Goal: Connect with others: Participate in discussion

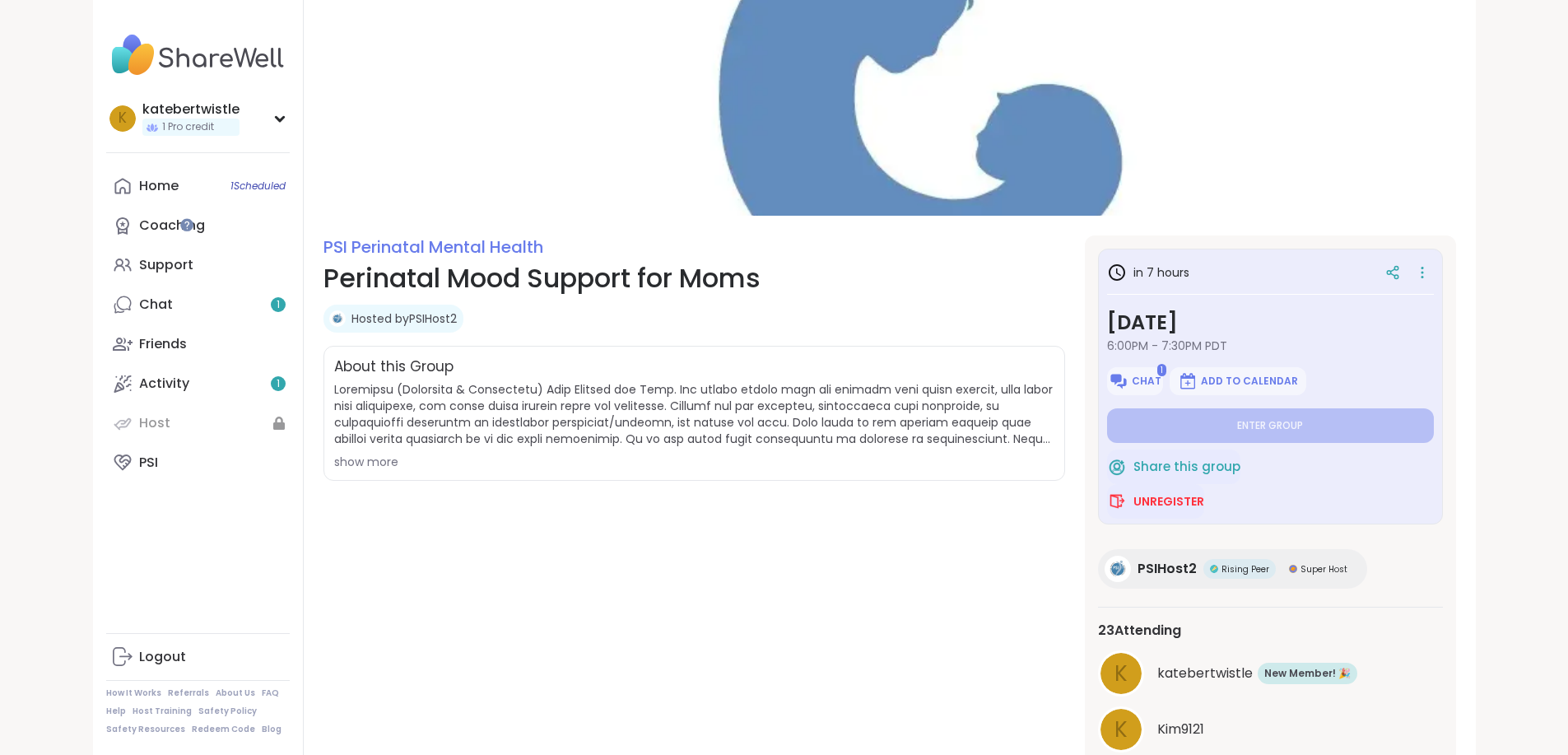
scroll to position [316, 0]
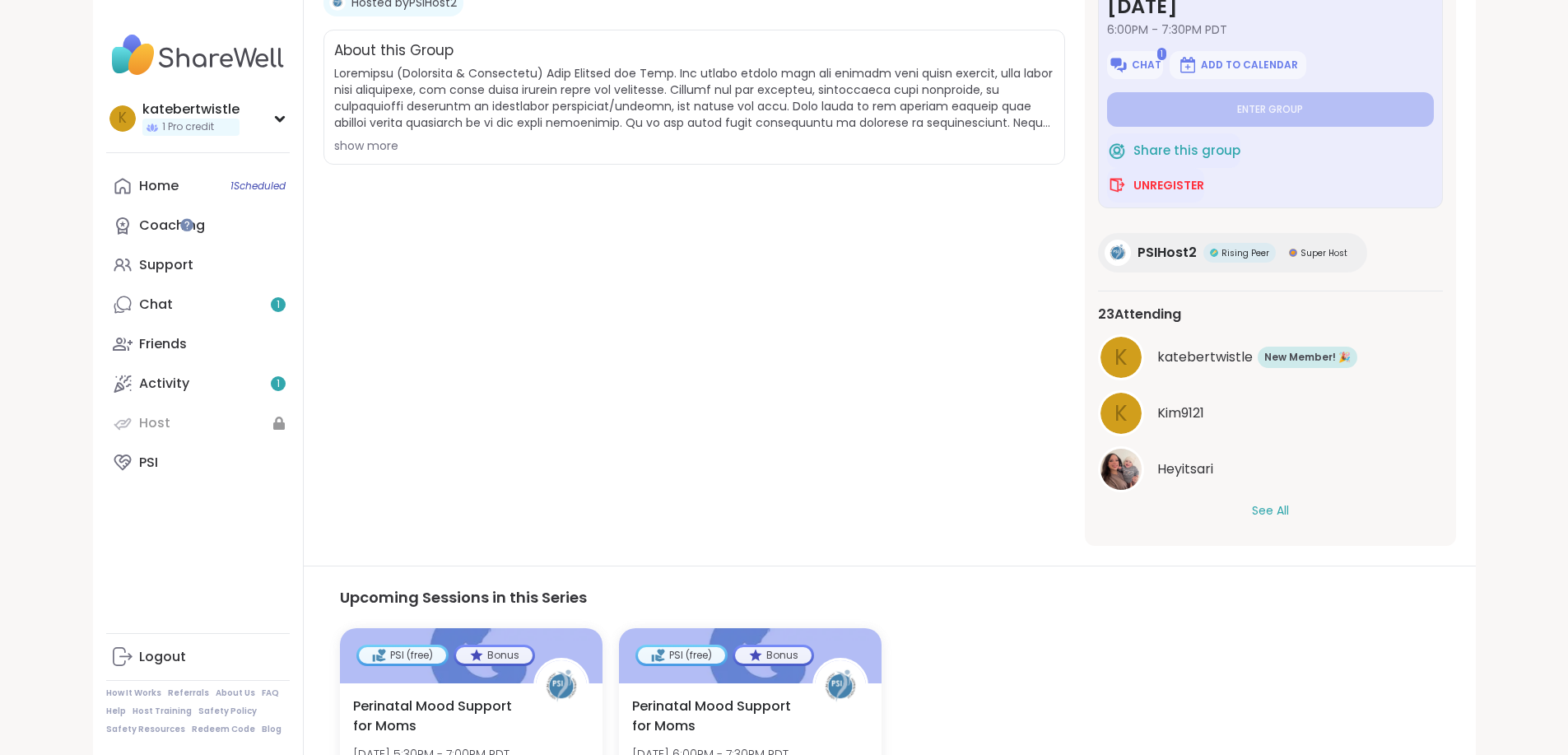
click at [1358, 517] on div "See All" at bounding box center [1270, 510] width 345 height 17
click at [1289, 508] on button "See All" at bounding box center [1270, 510] width 37 height 17
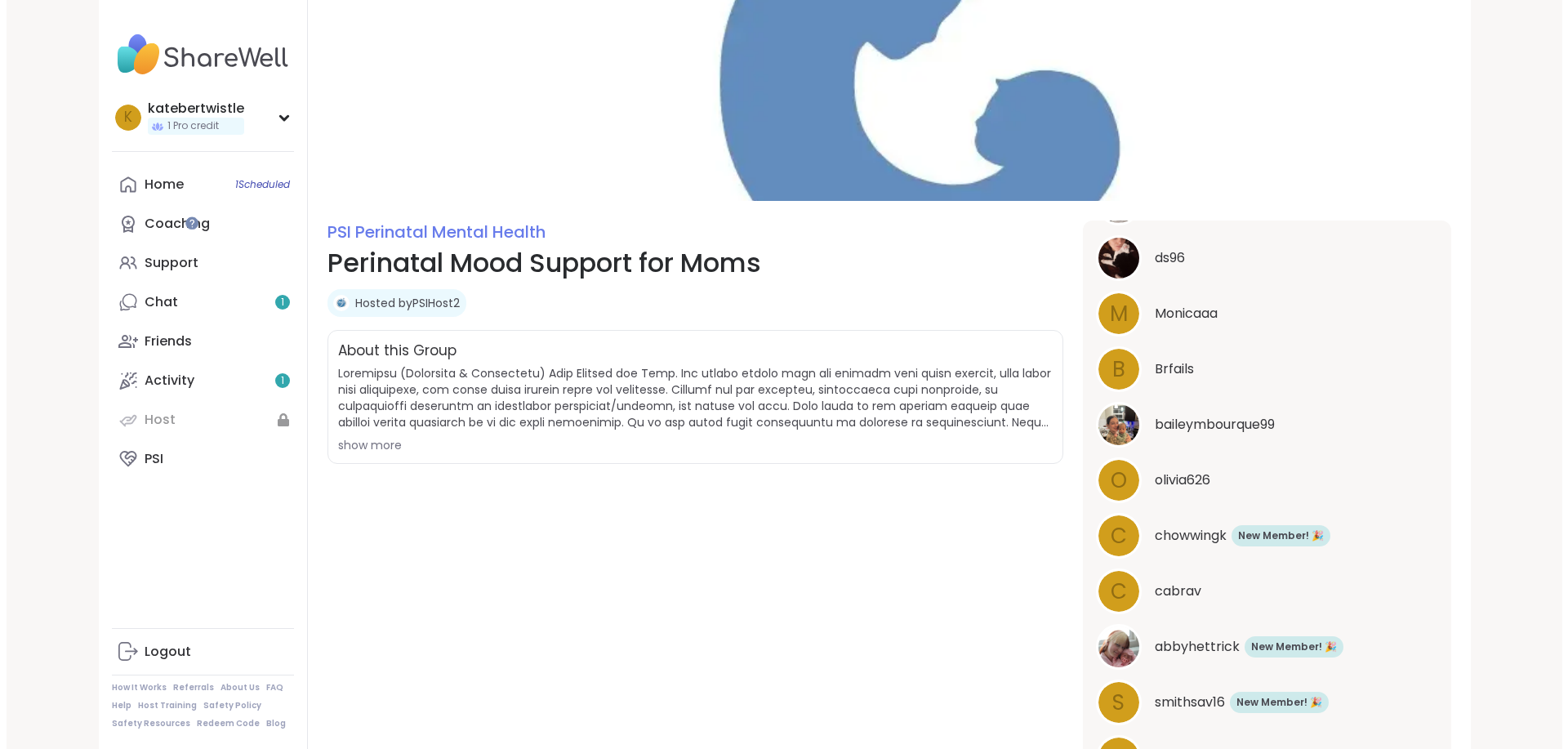
scroll to position [0, 0]
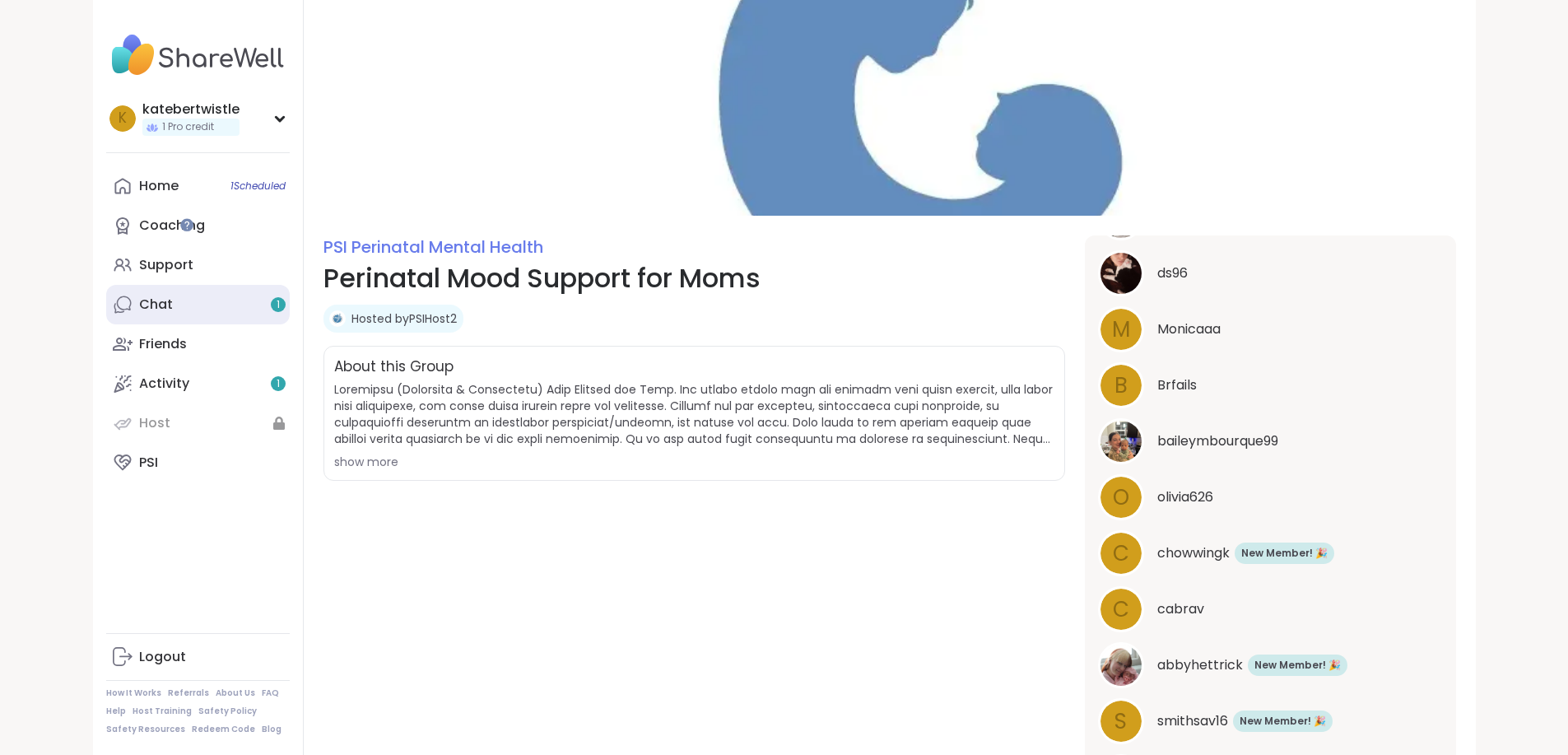
click at [122, 291] on link "Chat 1" at bounding box center [198, 304] width 183 height 39
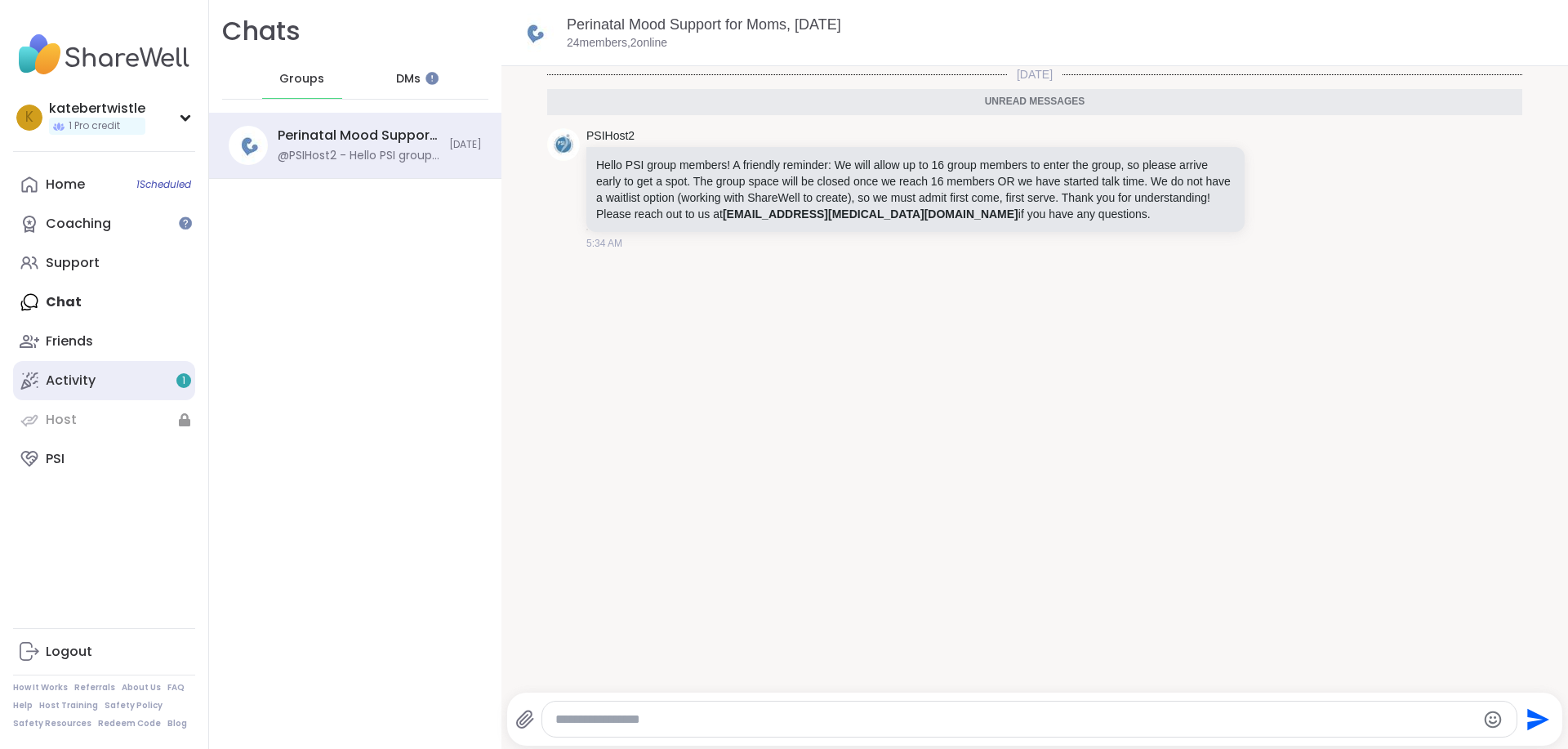
click at [132, 377] on link "Activity 1" at bounding box center [103, 380] width 182 height 39
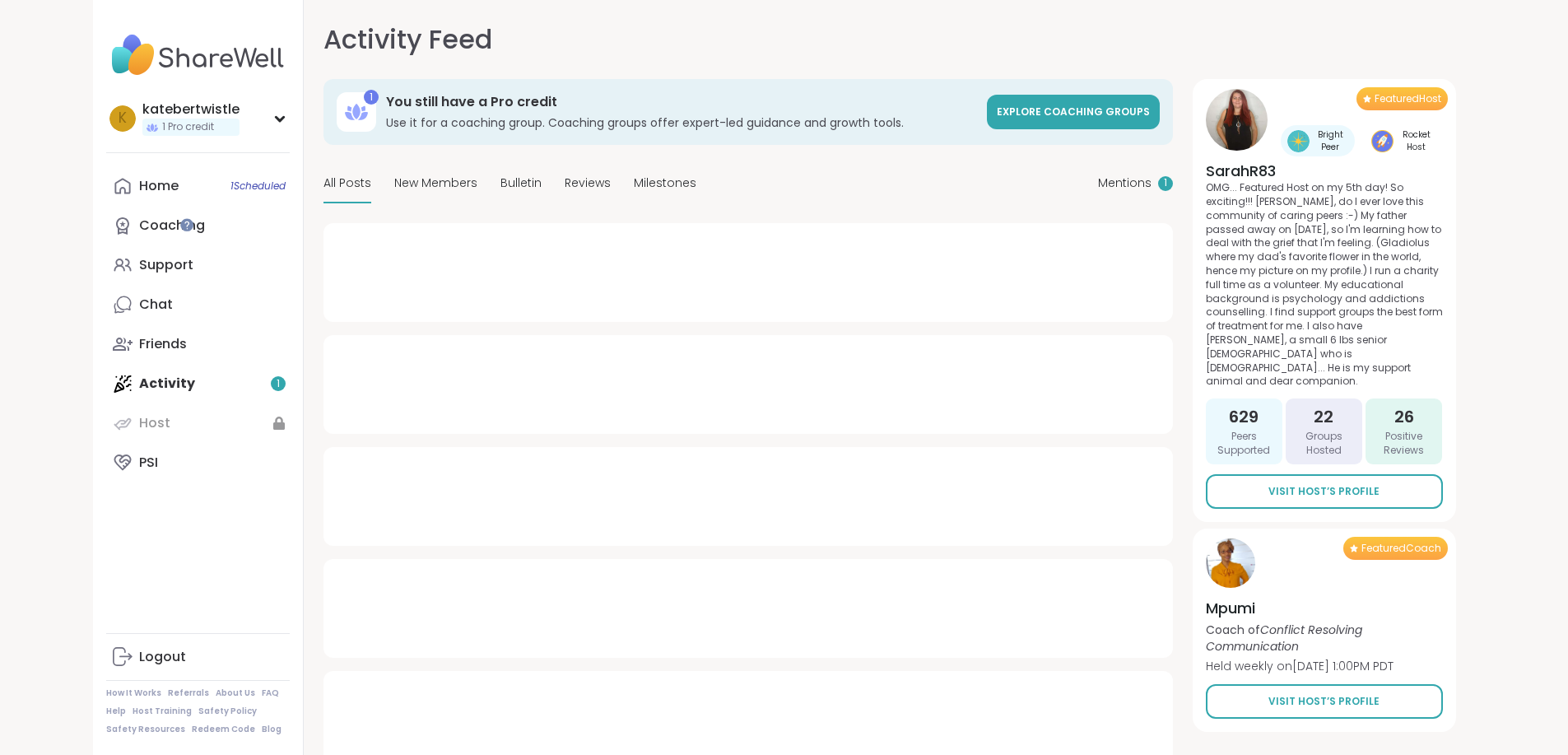
type textarea "*"
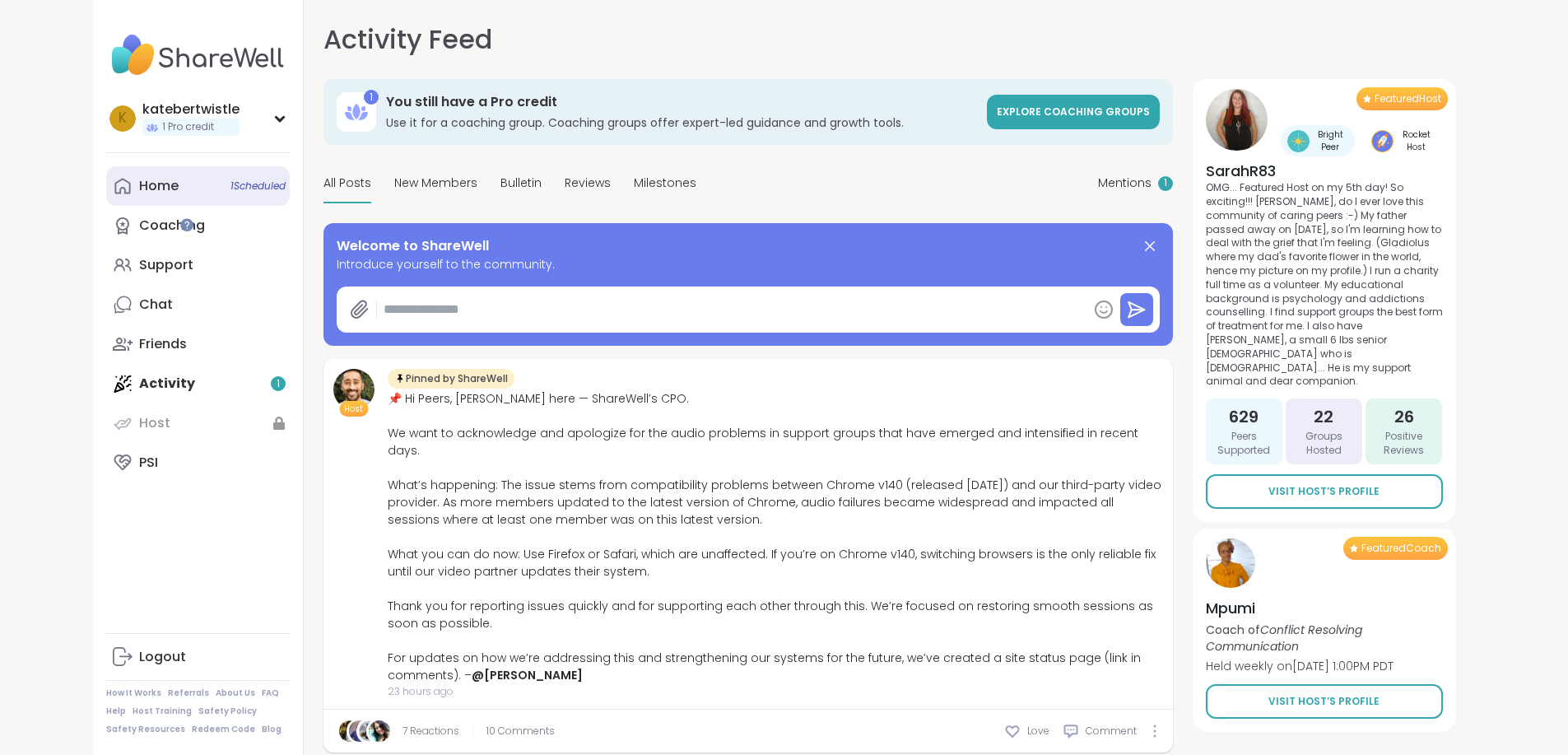
click at [118, 193] on link "Home 1 Scheduled" at bounding box center [198, 186] width 183 height 39
